Goal: Information Seeking & Learning: Find contact information

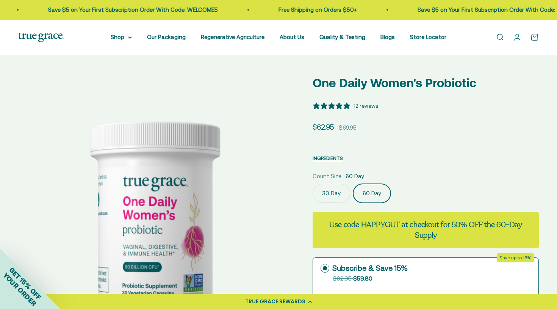
select select "3"
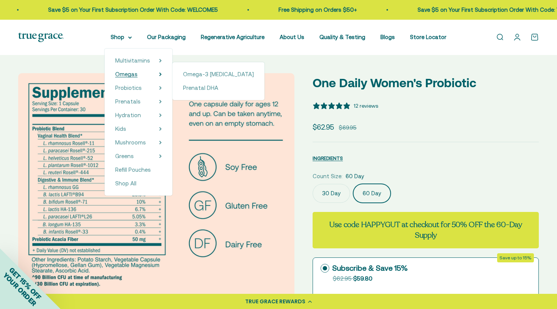
click at [131, 77] on span "Omegas" at bounding box center [126, 74] width 22 height 6
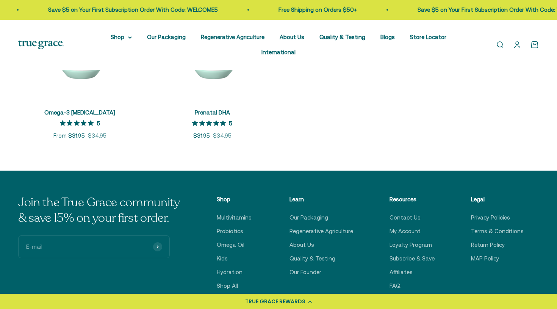
scroll to position [188, 0]
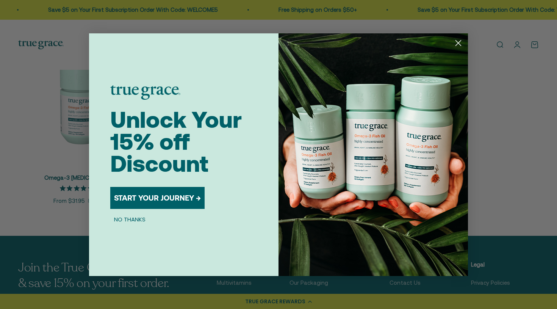
click at [40, 125] on div "Close dialog Unlock Your 15% off Discount START YOUR JOURNEY → NO THANKS Submit" at bounding box center [278, 154] width 557 height 309
click at [466, 43] on img "POPUP Form" at bounding box center [374, 154] width 190 height 243
click at [460, 39] on circle "Close dialog" at bounding box center [458, 42] width 13 height 13
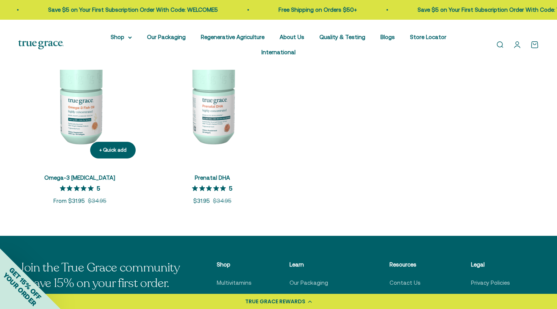
click at [87, 92] on img at bounding box center [80, 103] width 124 height 124
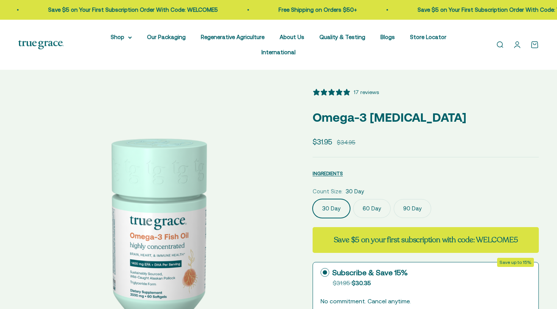
select select "3"
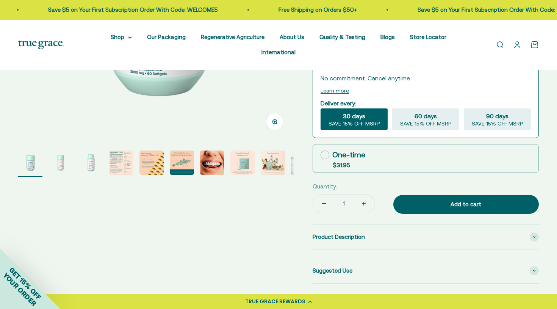
scroll to position [224, 0]
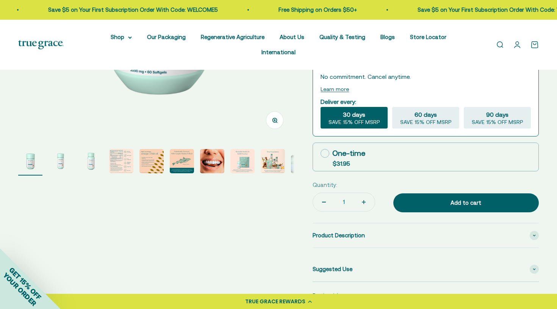
click at [149, 166] on img "Go to item 5" at bounding box center [152, 161] width 24 height 24
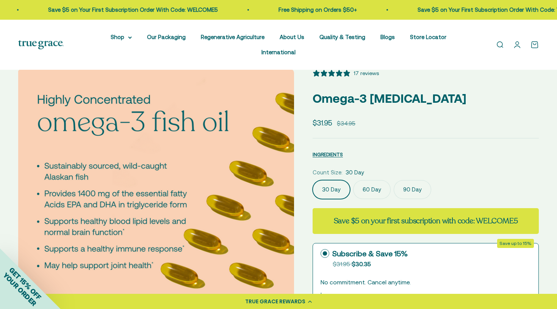
scroll to position [0, 1143]
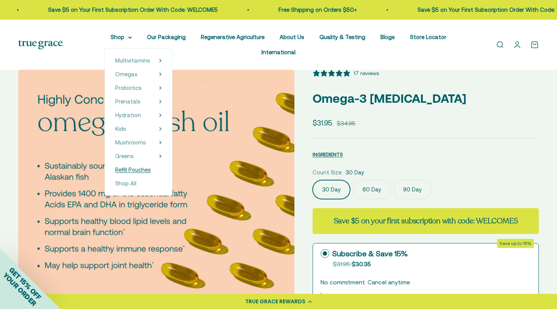
click at [124, 169] on span "Refill Pouches" at bounding box center [133, 169] width 36 height 6
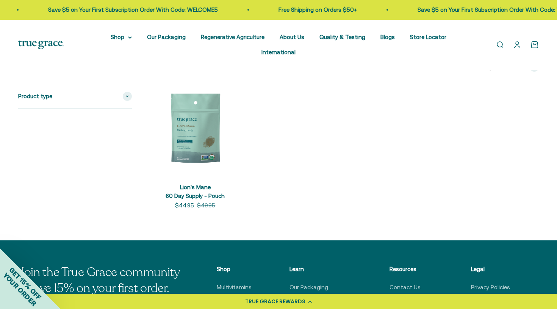
scroll to position [152, 0]
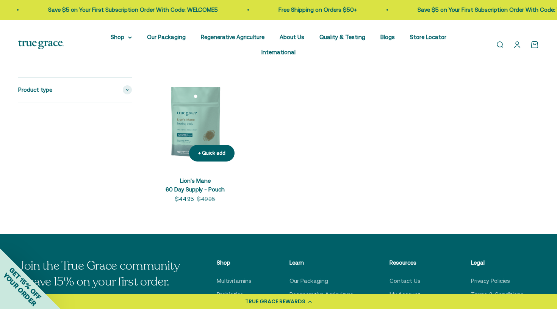
click at [193, 128] on img at bounding box center [195, 122] width 91 height 91
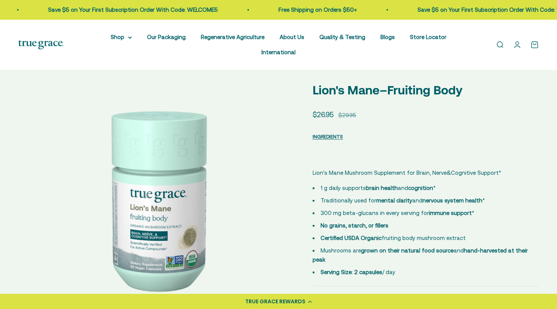
select select "3"
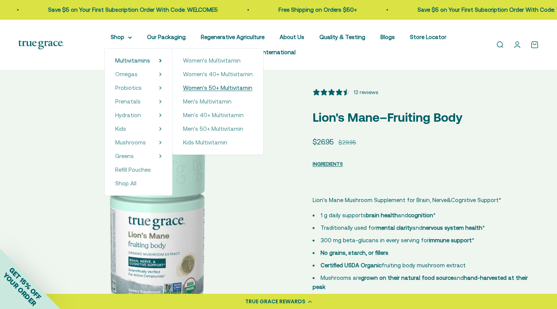
click at [184, 87] on span "Women's 50+ Multivitamin" at bounding box center [217, 88] width 69 height 6
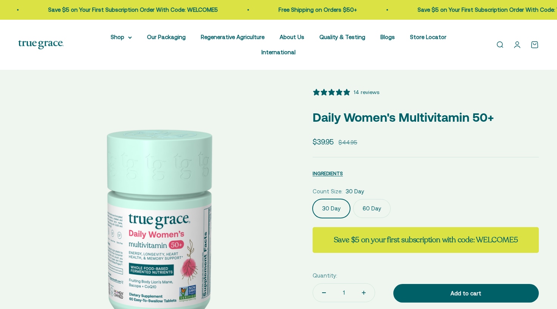
select select "3"
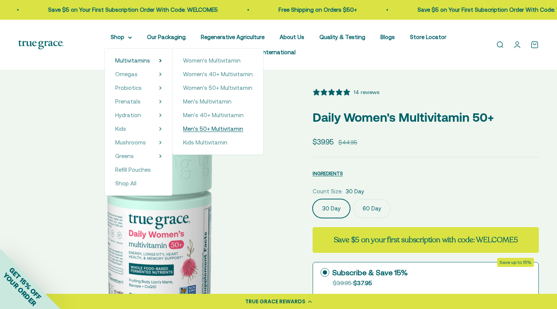
click at [196, 129] on span "Men's 50+ Multivitamin" at bounding box center [213, 129] width 60 height 6
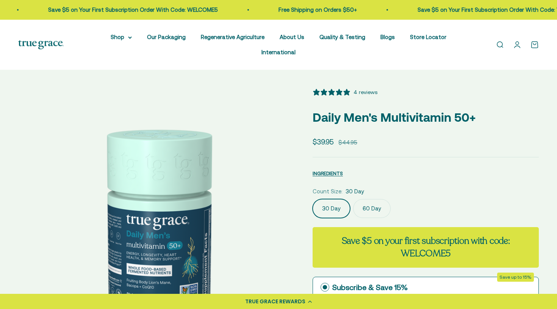
select select "3"
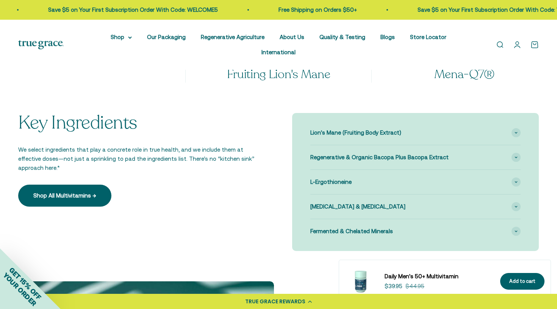
scroll to position [716, 0]
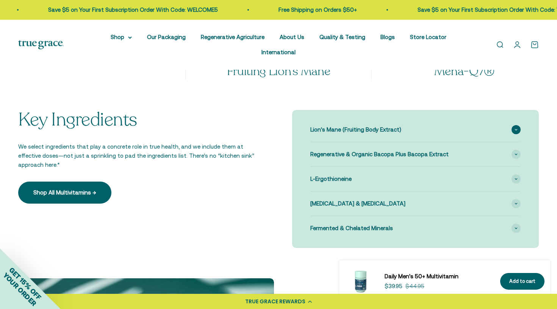
click at [518, 125] on span at bounding box center [516, 129] width 9 height 9
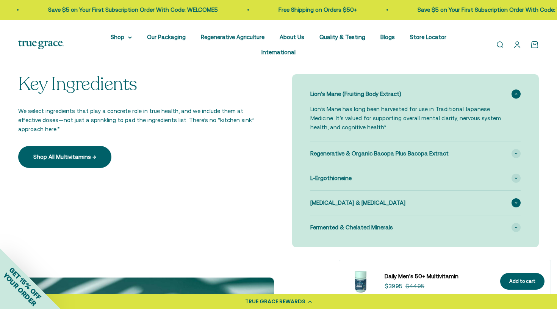
scroll to position [750, 0]
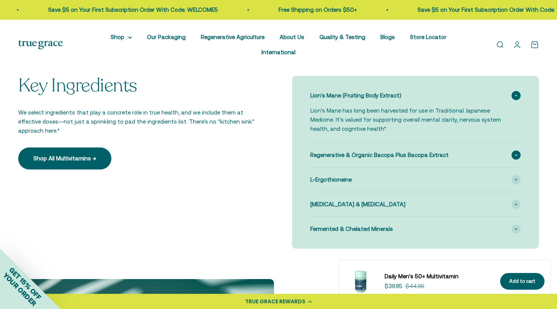
click at [515, 154] on icon at bounding box center [516, 155] width 3 height 2
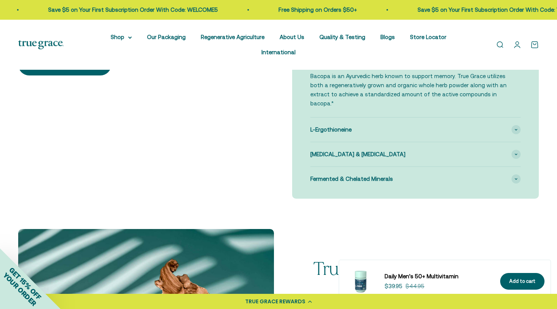
scroll to position [843, 0]
click at [517, 129] on icon at bounding box center [516, 130] width 3 height 2
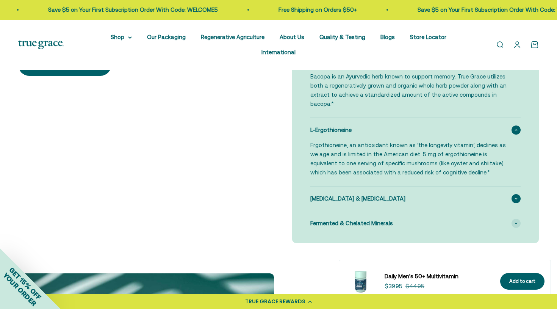
click at [515, 198] on icon at bounding box center [516, 199] width 3 height 2
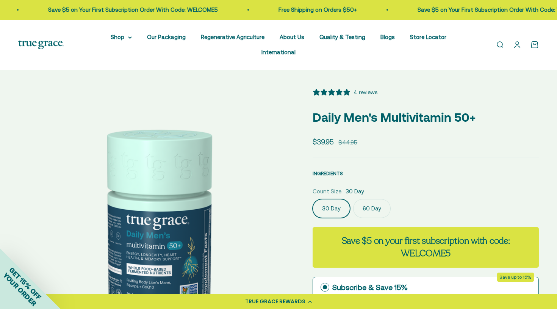
scroll to position [0, 0]
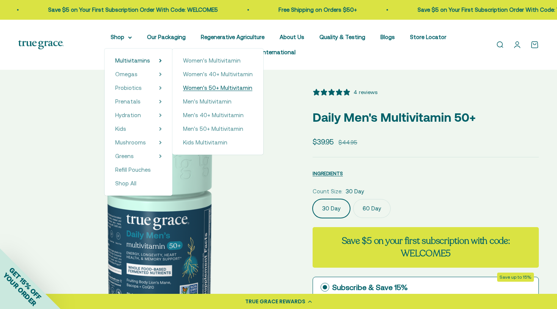
click at [188, 91] on span "Women's 50+ Multivitamin" at bounding box center [217, 87] width 69 height 9
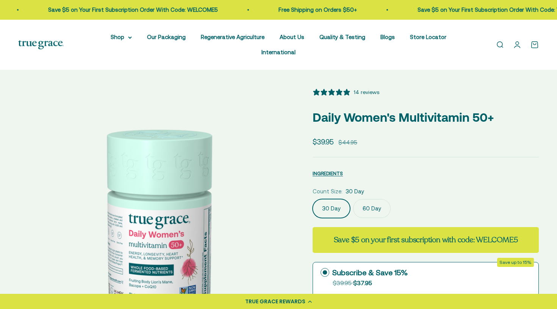
select select "3"
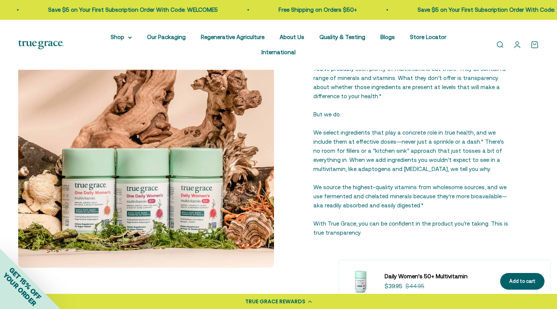
scroll to position [1008, 0]
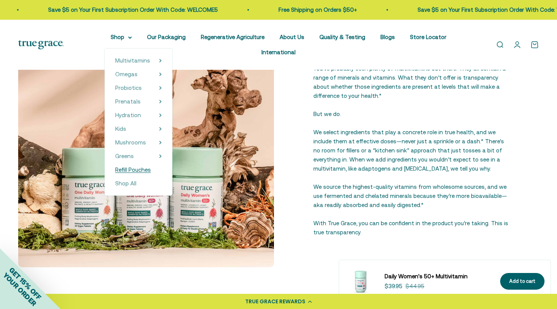
click at [124, 168] on span "Refill Pouches" at bounding box center [133, 169] width 36 height 6
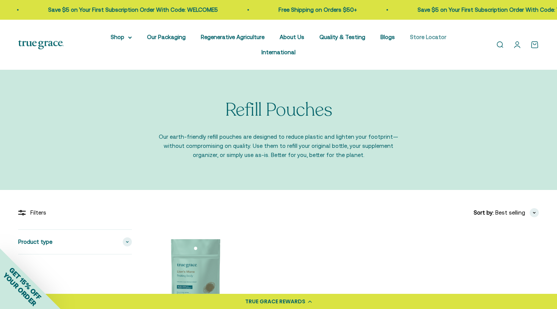
click at [428, 38] on link "Store Locator" at bounding box center [428, 37] width 36 height 6
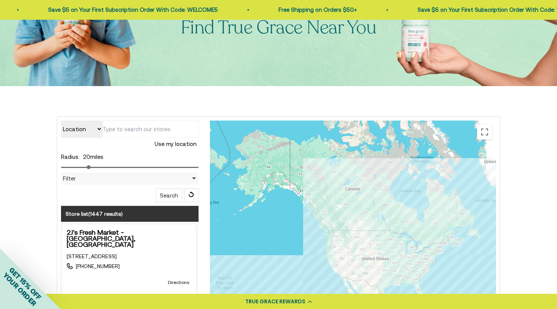
scroll to position [133, 0]
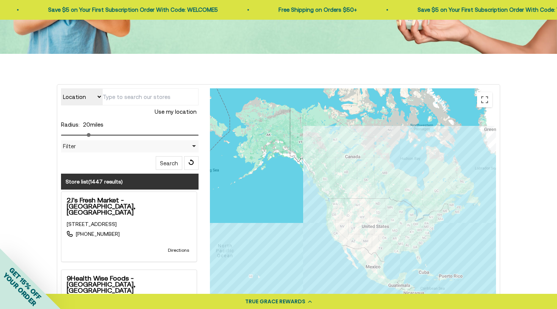
click at [148, 98] on input "text" at bounding box center [150, 96] width 96 height 17
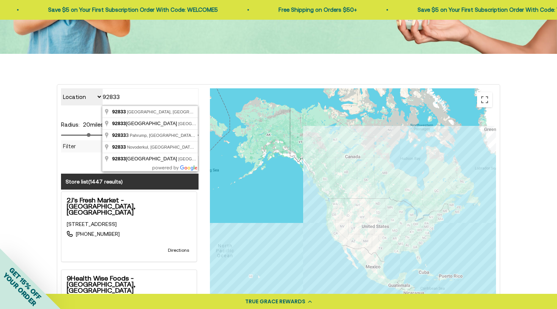
type input "Fullerton, CA 92833, USA"
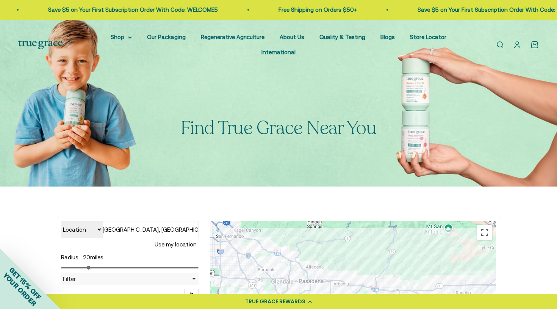
scroll to position [0, 0]
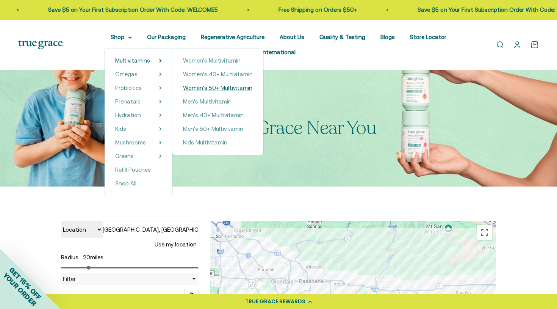
click at [187, 89] on span "Women's 50+ Multivitamin" at bounding box center [217, 88] width 69 height 6
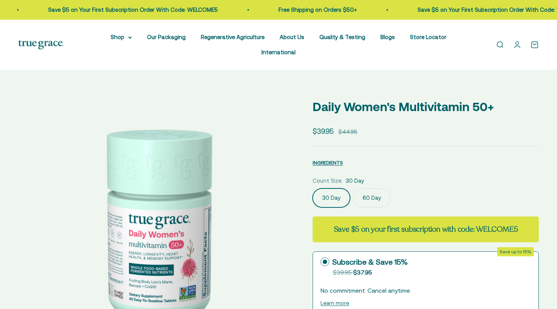
select select "3"
